Goal: Task Accomplishment & Management: Complete application form

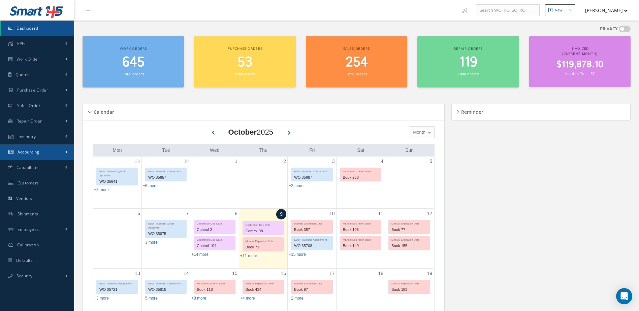
click at [39, 151] on span "Accounting" at bounding box center [29, 152] width 22 height 6
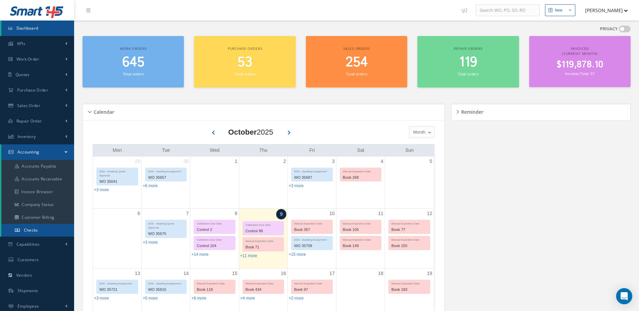
click at [36, 230] on span "Checks" at bounding box center [31, 230] width 14 height 6
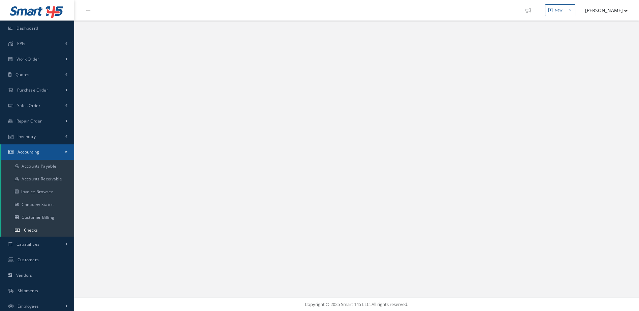
select select "25"
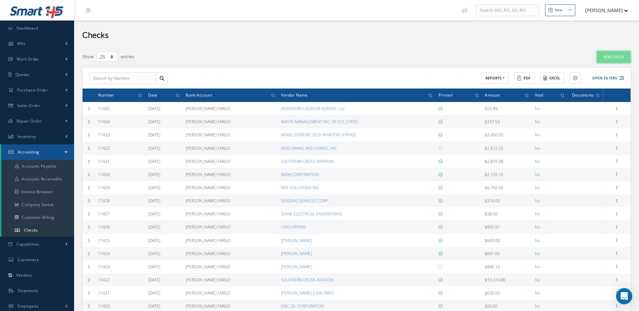
click at [617, 54] on link "New Check" at bounding box center [614, 57] width 34 height 12
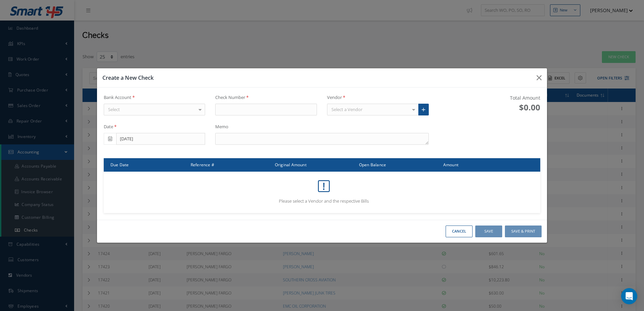
click at [181, 110] on div "Select" at bounding box center [155, 110] width 102 height 12
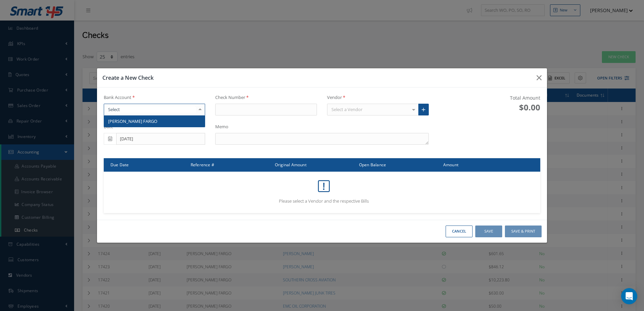
click at [180, 120] on span "[PERSON_NAME] FARGO" at bounding box center [154, 121] width 101 height 11
type input "17436"
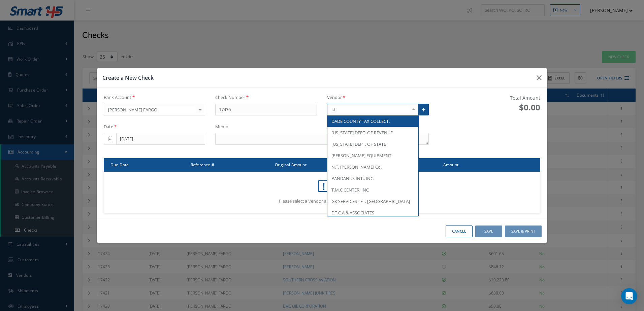
type input "t.t."
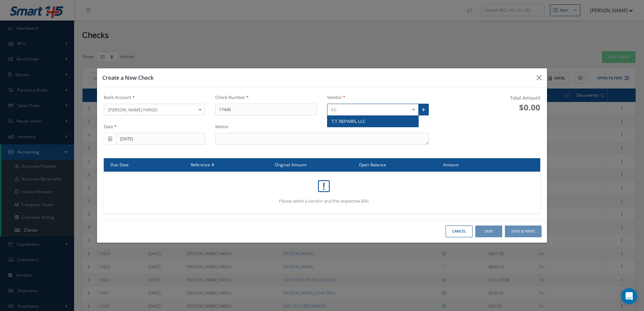
click at [362, 121] on span "T.T. REPAIRS, LLC" at bounding box center [349, 121] width 34 height 6
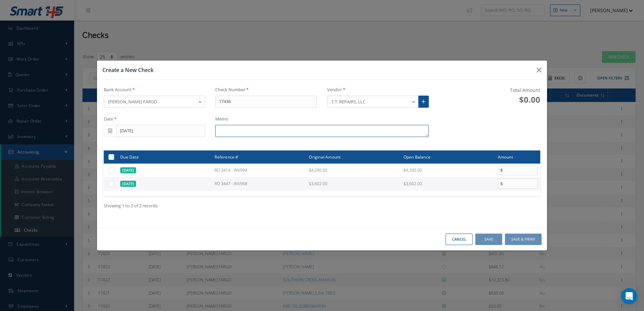
click at [263, 131] on textarea at bounding box center [321, 131] width 213 height 12
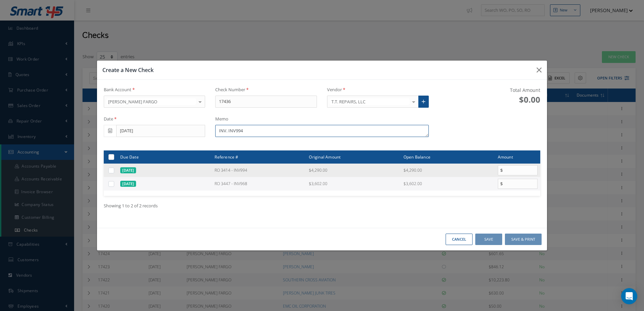
type textarea "INV. INV994"
click at [114, 171] on label at bounding box center [114, 170] width 0 height 6
click at [111, 171] on input "checkbox" at bounding box center [112, 171] width 4 height 4
checkbox input "true"
type input "4290.00"
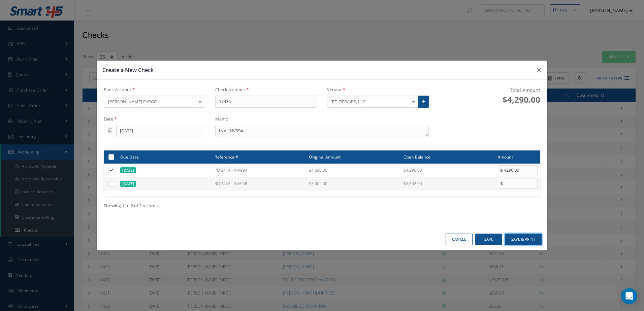
click at [525, 240] on button "Save & Print" at bounding box center [523, 240] width 37 height 12
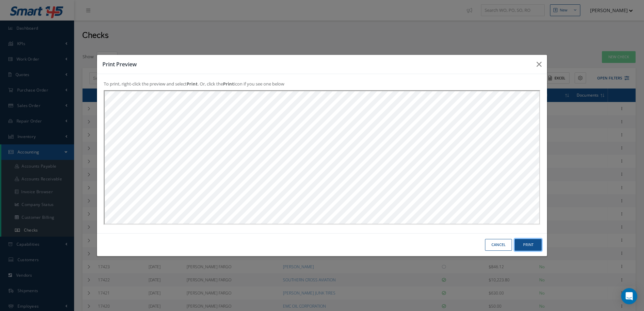
click at [524, 245] on button "Print" at bounding box center [528, 245] width 27 height 12
click at [497, 243] on button "Cancel" at bounding box center [498, 245] width 27 height 12
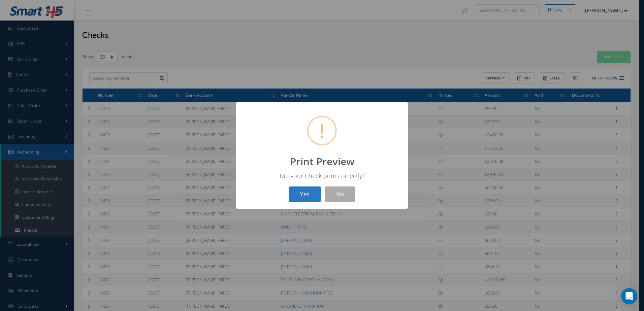
click at [311, 193] on button "Yes" at bounding box center [305, 195] width 32 height 16
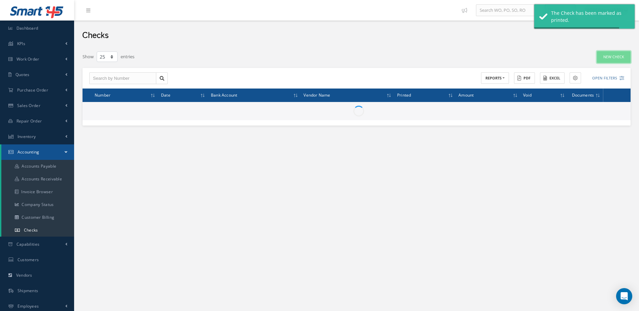
click at [616, 54] on link "New Check" at bounding box center [614, 57] width 34 height 12
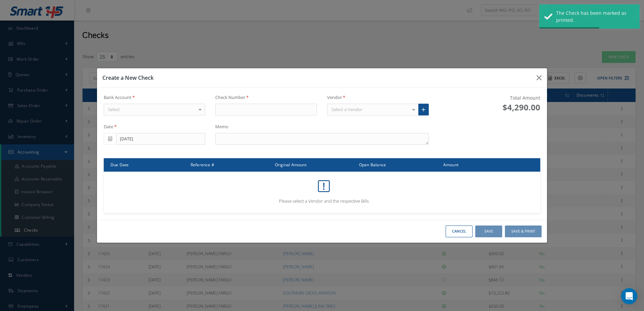
click at [190, 109] on div "Select" at bounding box center [155, 110] width 102 height 12
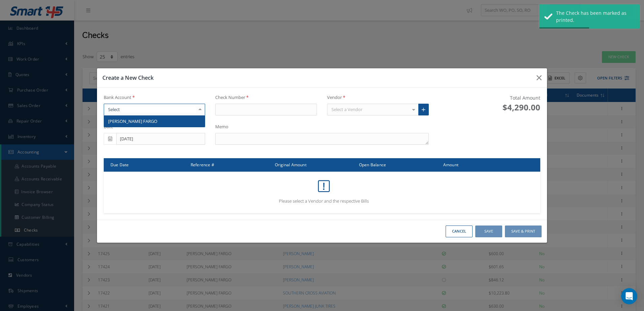
click at [190, 122] on span "[PERSON_NAME] FARGO" at bounding box center [154, 121] width 101 height 11
type input "17437"
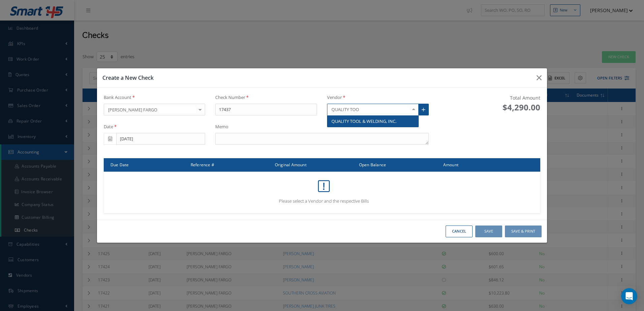
type input "QUALITY TOOL"
click at [349, 118] on span "QUALITY TOOL & WELDING, INC." at bounding box center [373, 121] width 91 height 11
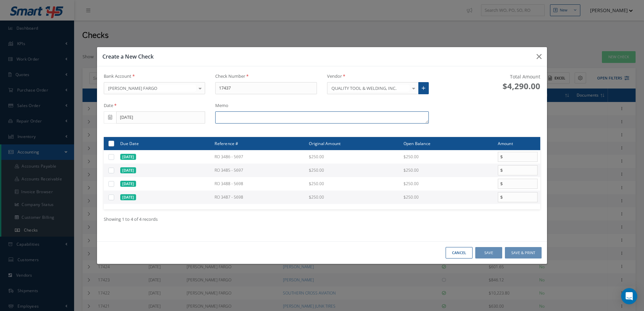
click at [287, 116] on textarea at bounding box center [321, 118] width 213 height 12
type textarea "INV. 5698"
click at [114, 199] on label at bounding box center [114, 197] width 0 height 6
click at [111, 199] on input "checkbox" at bounding box center [112, 198] width 4 height 4
checkbox input "true"
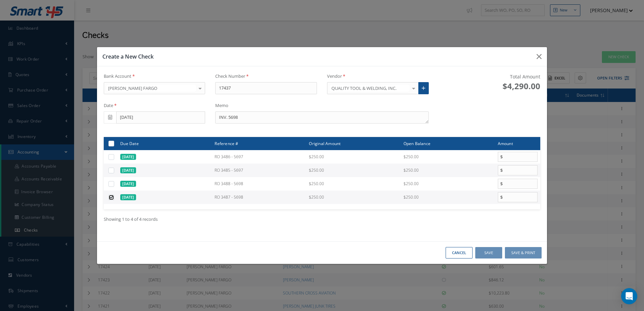
type input "250.00"
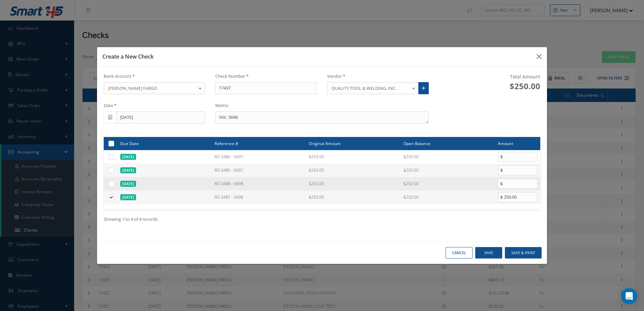
click at [111, 187] on div at bounding box center [112, 184] width 8 height 6
click at [114, 185] on label at bounding box center [114, 184] width 0 height 6
click at [111, 185] on input "checkbox" at bounding box center [112, 184] width 4 height 4
checkbox input "true"
type input "250.00"
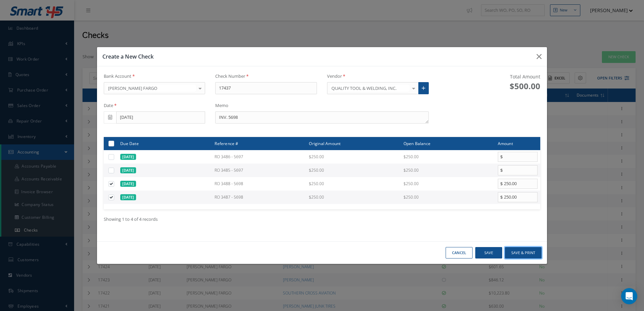
click at [519, 253] on button "Save & Print" at bounding box center [523, 253] width 37 height 12
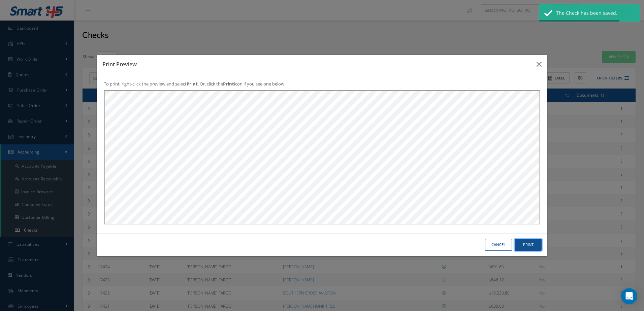
click at [528, 244] on button "Print" at bounding box center [528, 245] width 27 height 12
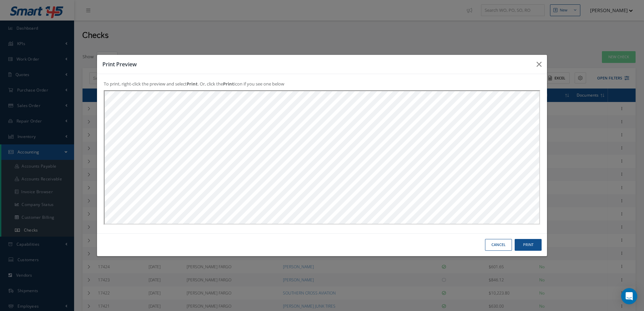
click at [494, 243] on button "Cancel" at bounding box center [498, 245] width 27 height 12
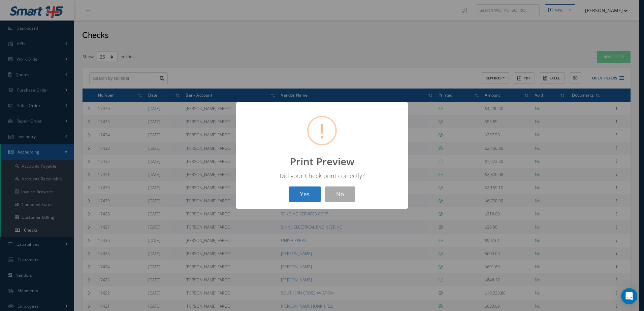
click at [303, 196] on button "Yes" at bounding box center [305, 195] width 32 height 16
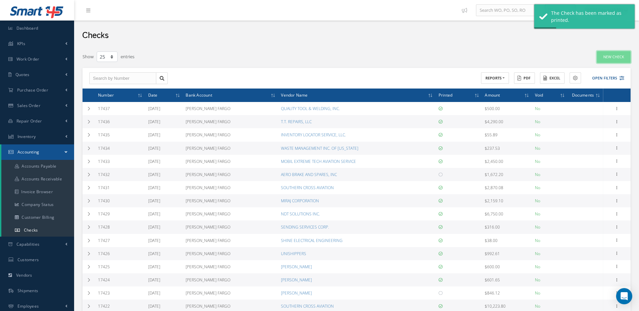
click at [607, 58] on link "New Check" at bounding box center [614, 57] width 34 height 12
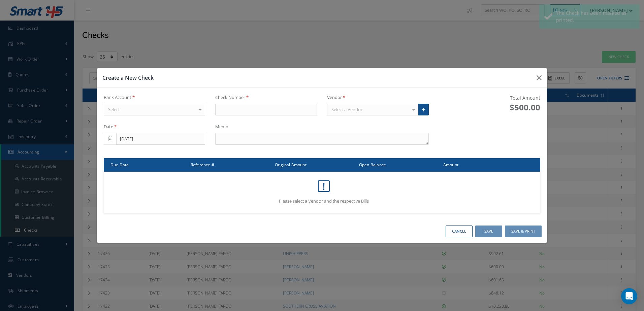
click at [175, 107] on div "Select" at bounding box center [155, 110] width 102 height 12
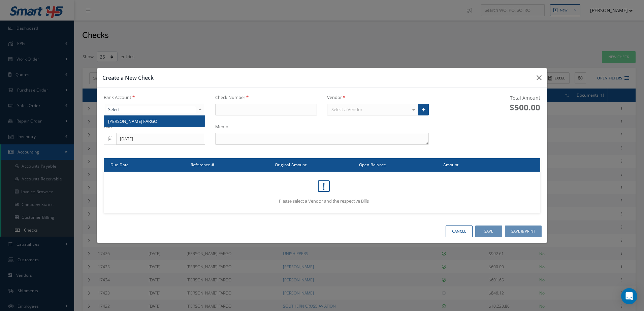
click at [175, 122] on span "[PERSON_NAME] FARGO" at bounding box center [154, 121] width 101 height 11
type input "17438"
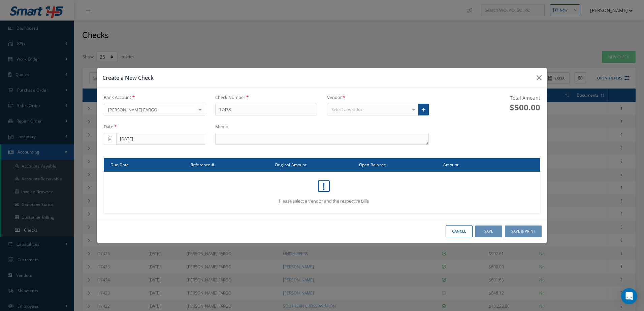
click at [365, 110] on div "Select a Vendor" at bounding box center [373, 110] width 92 height 12
type input "quality tool"
click at [365, 121] on span "QUALITY TOOL & WELDING, INC." at bounding box center [364, 121] width 65 height 6
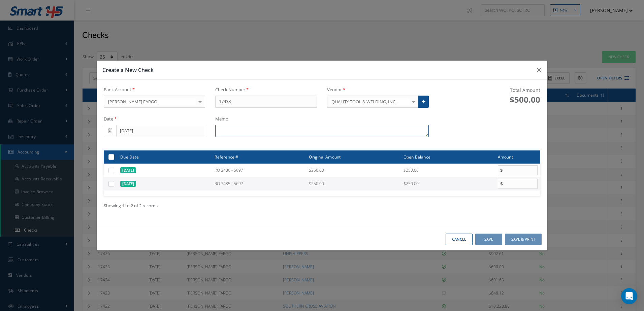
click at [359, 130] on textarea at bounding box center [321, 131] width 213 height 12
type textarea "INV. 5697"
click at [114, 185] on label at bounding box center [114, 184] width 0 height 6
click at [110, 185] on input "checkbox" at bounding box center [112, 184] width 4 height 4
checkbox input "true"
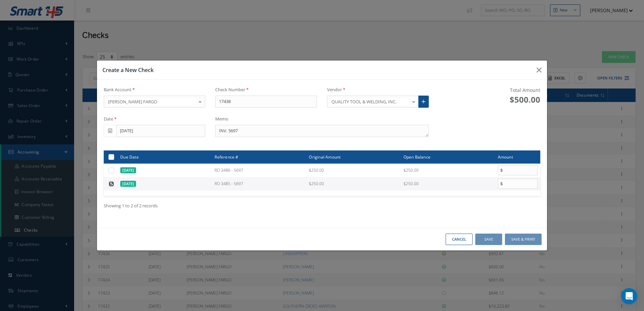
type input "250.00"
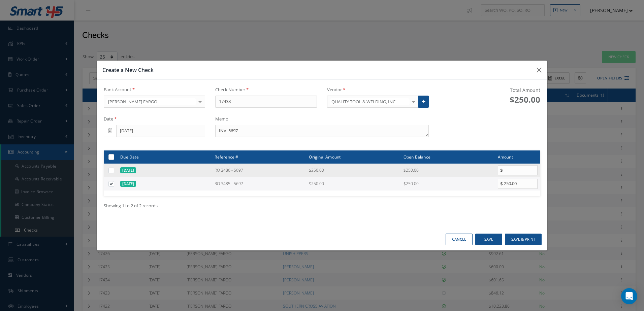
click at [114, 170] on label at bounding box center [114, 170] width 0 height 6
click at [111, 170] on input "checkbox" at bounding box center [112, 171] width 4 height 4
checkbox input "true"
type input "250.00"
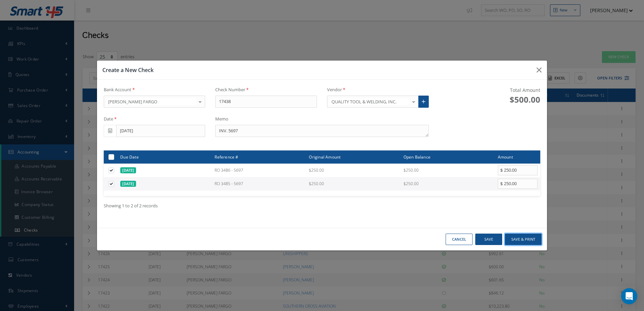
click at [521, 240] on button "Save & Print" at bounding box center [523, 240] width 37 height 12
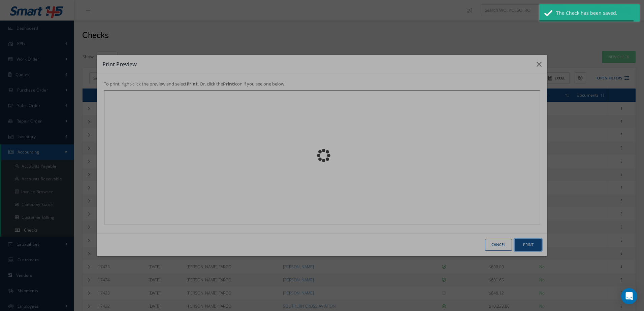
click at [527, 248] on button "Print" at bounding box center [528, 245] width 27 height 12
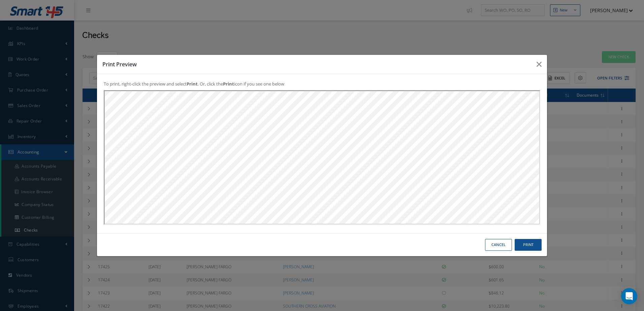
click at [499, 246] on button "Cancel" at bounding box center [498, 245] width 27 height 12
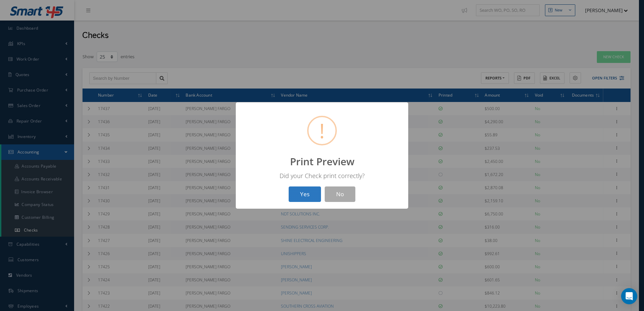
click at [307, 193] on button "Yes" at bounding box center [305, 195] width 32 height 16
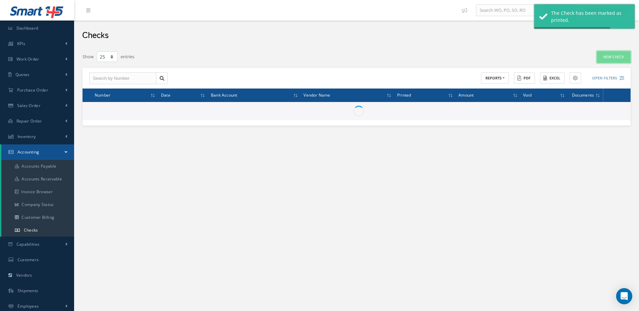
click at [614, 58] on link "New Check" at bounding box center [614, 57] width 34 height 12
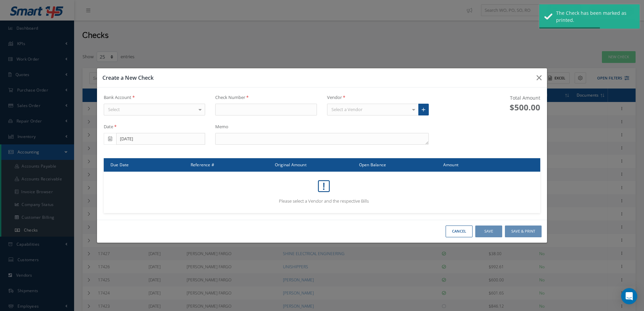
click at [151, 105] on div "Select" at bounding box center [155, 110] width 102 height 12
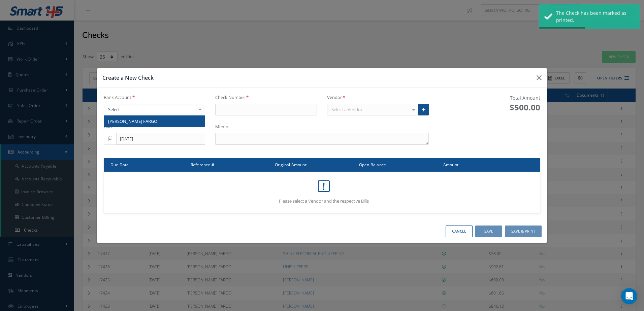
click at [150, 120] on span "[PERSON_NAME] FARGO" at bounding box center [154, 121] width 101 height 11
type input "17439"
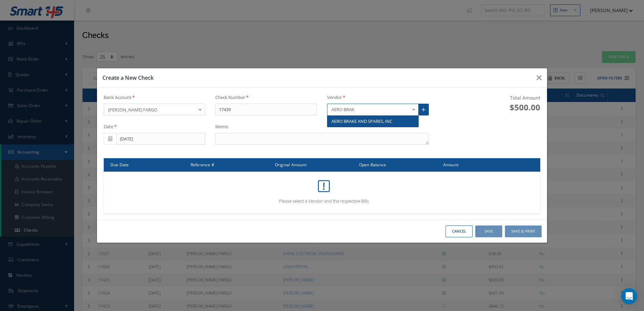
type input "AERO BRAKE"
click at [340, 123] on span "AERO BRAKE AND SPARES, INC" at bounding box center [362, 121] width 61 height 6
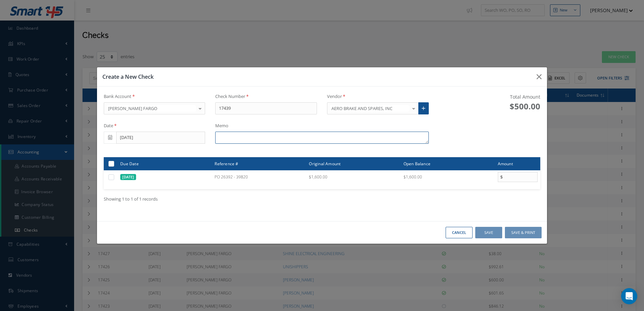
click at [290, 137] on textarea at bounding box center [321, 138] width 213 height 12
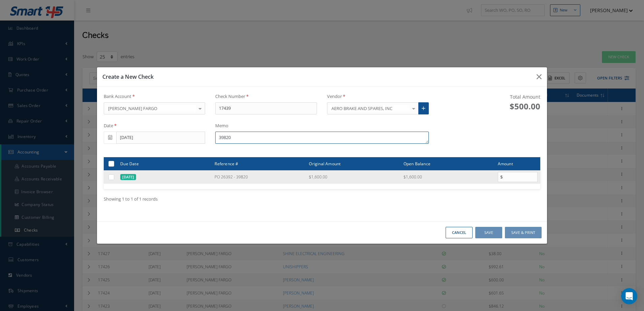
type textarea "39820"
click at [114, 176] on label at bounding box center [114, 177] width 0 height 6
click at [111, 176] on input "checkbox" at bounding box center [112, 178] width 4 height 4
checkbox input "true"
type input "1600.00"
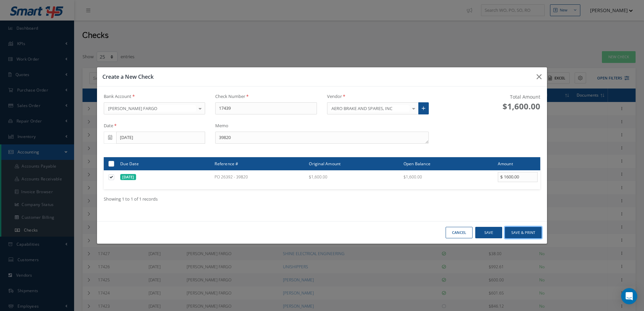
click at [517, 232] on button "Save & Print" at bounding box center [523, 233] width 37 height 12
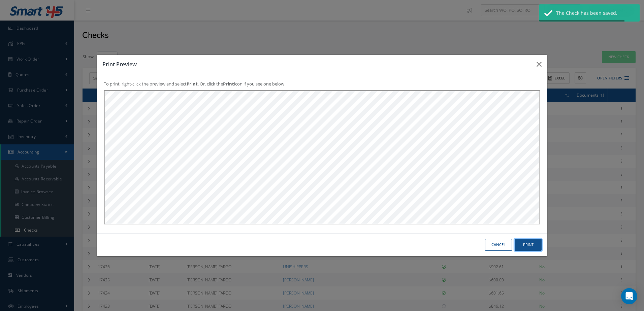
click at [533, 243] on button "Print" at bounding box center [528, 245] width 27 height 12
click at [526, 245] on button "Print" at bounding box center [528, 245] width 27 height 12
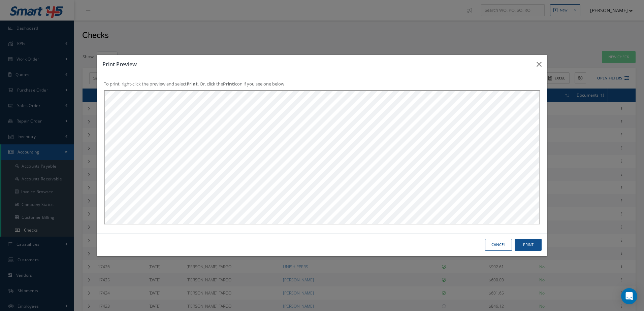
click at [496, 245] on button "Cancel" at bounding box center [498, 245] width 27 height 12
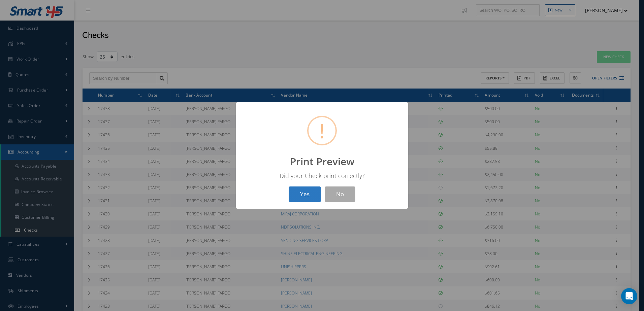
click at [306, 194] on button "Yes" at bounding box center [305, 195] width 32 height 16
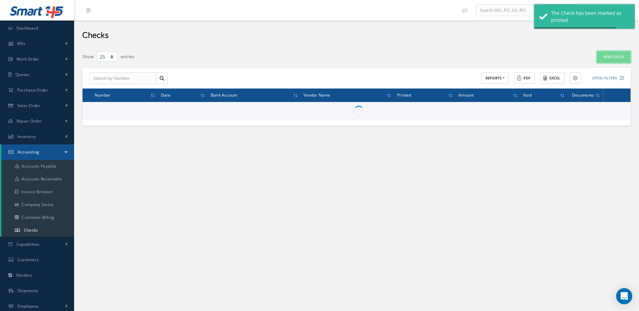
click at [611, 54] on link "New Check" at bounding box center [614, 57] width 34 height 12
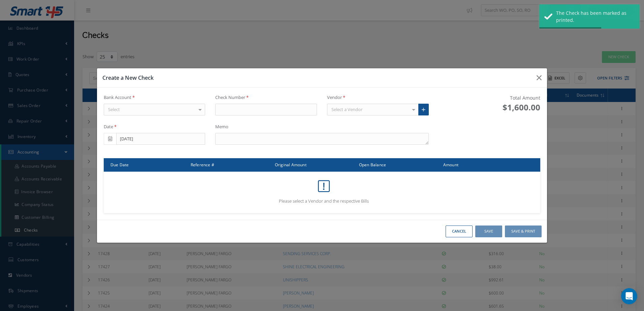
click at [189, 110] on div "Select" at bounding box center [155, 110] width 102 height 12
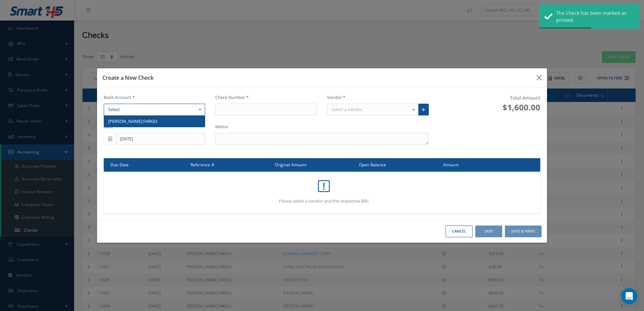
click at [189, 120] on span "[PERSON_NAME] FARGO" at bounding box center [154, 121] width 101 height 11
type input "17440"
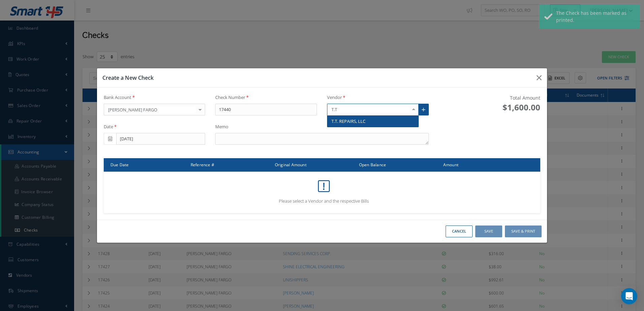
type input "T.T."
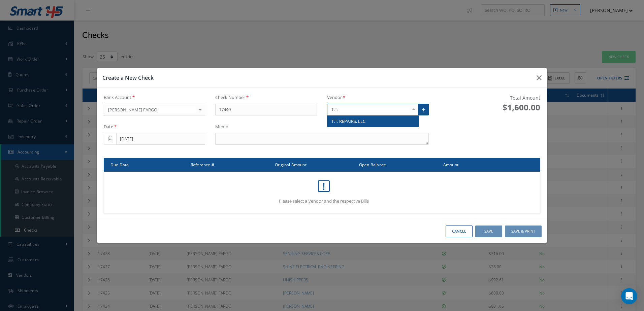
click at [346, 118] on span "T.T. REPAIRS, LLC" at bounding box center [349, 121] width 34 height 6
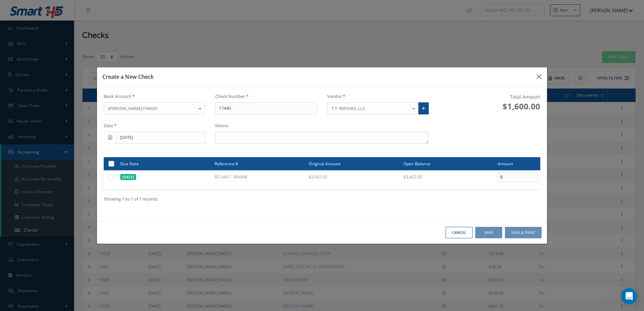
drag, startPoint x: 280, startPoint y: 128, endPoint x: 279, endPoint y: 133, distance: 5.1
click at [279, 133] on div "Memo" at bounding box center [321, 133] width 223 height 21
click at [279, 135] on textarea at bounding box center [321, 138] width 213 height 12
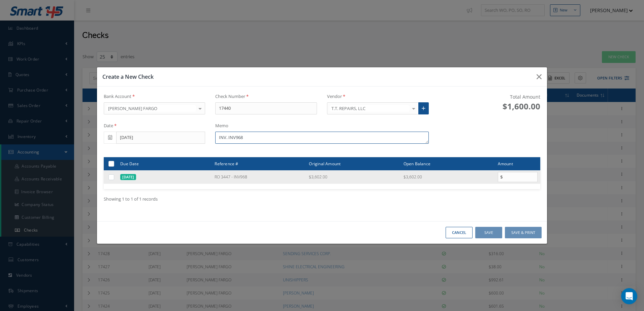
type textarea "INV. INV968"
click at [114, 178] on label at bounding box center [114, 177] width 0 height 6
click at [110, 178] on input "checkbox" at bounding box center [112, 178] width 4 height 4
checkbox input "true"
type input "3602.00"
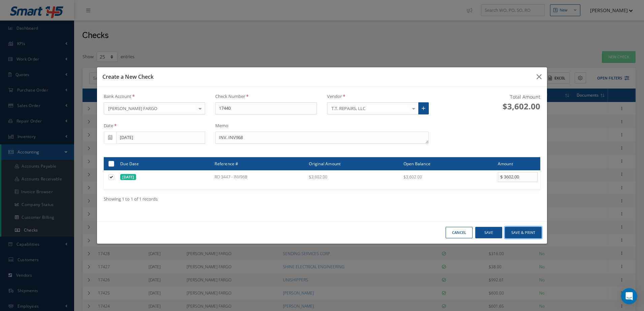
click at [531, 234] on button "Save & Print" at bounding box center [523, 233] width 37 height 12
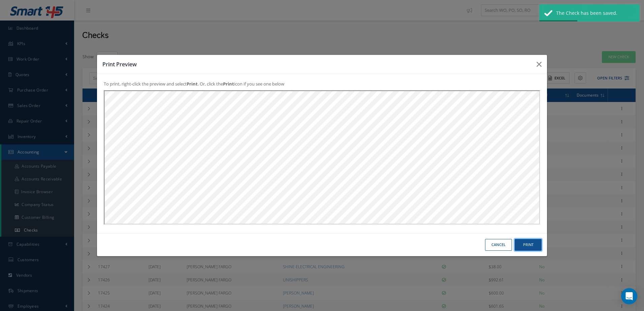
click at [531, 244] on button "Print" at bounding box center [528, 245] width 27 height 12
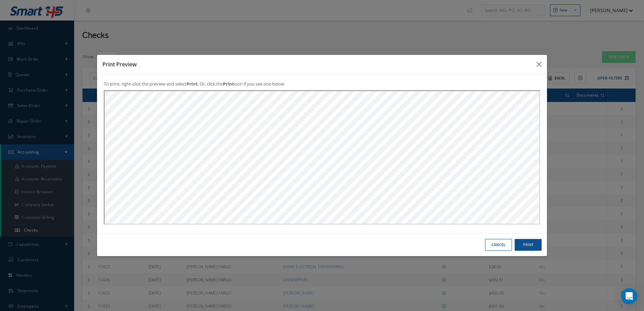
click at [494, 246] on button "Cancel" at bounding box center [498, 245] width 27 height 12
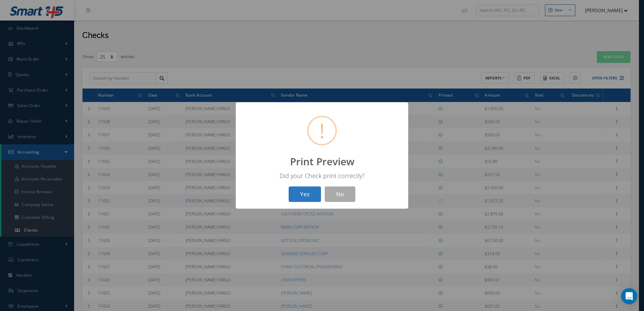
click at [303, 194] on button "Yes" at bounding box center [305, 195] width 32 height 16
